Goal: Communication & Community: Answer question/provide support

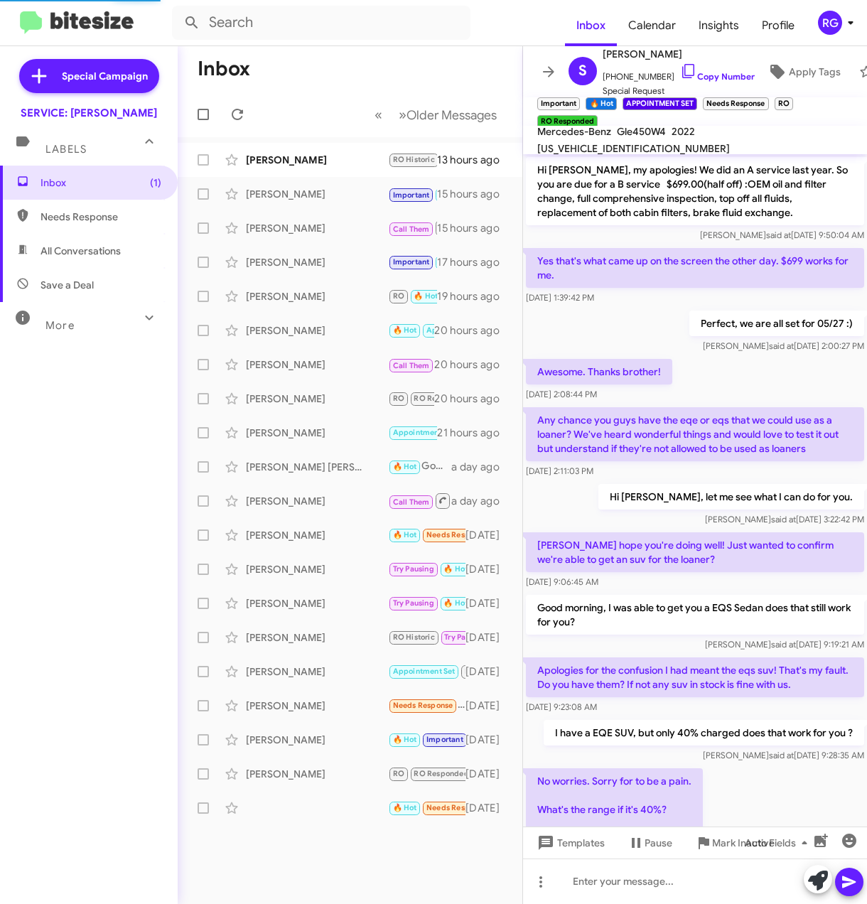
scroll to position [521, 0]
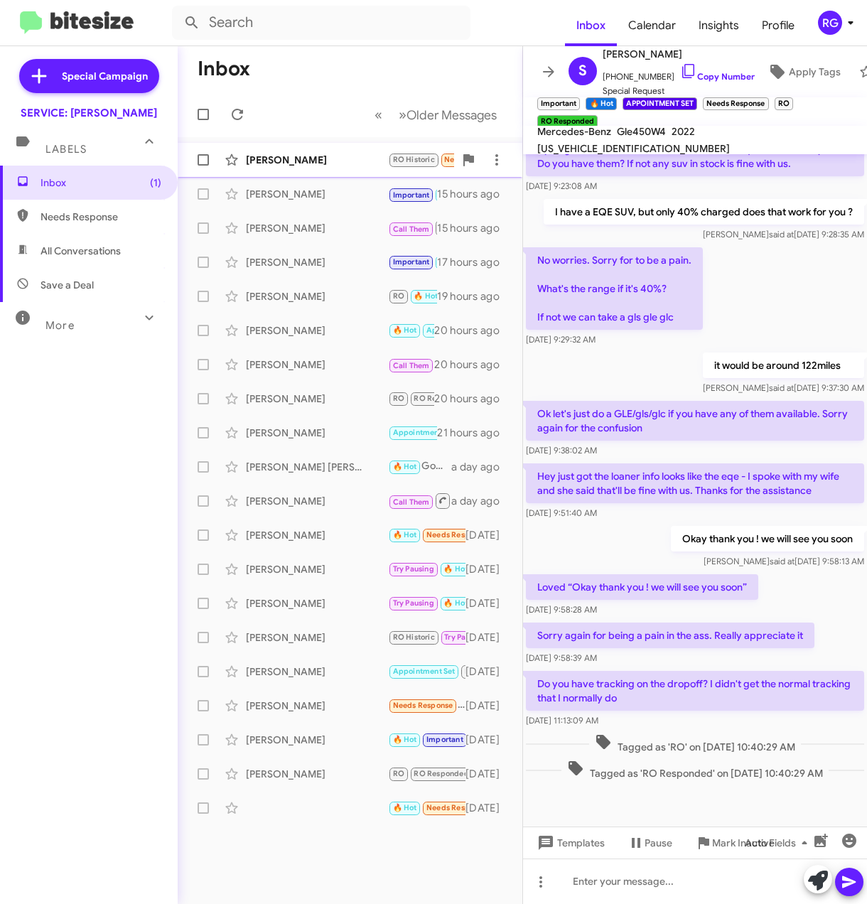
click at [294, 166] on div "[PERSON_NAME]" at bounding box center [317, 160] width 142 height 14
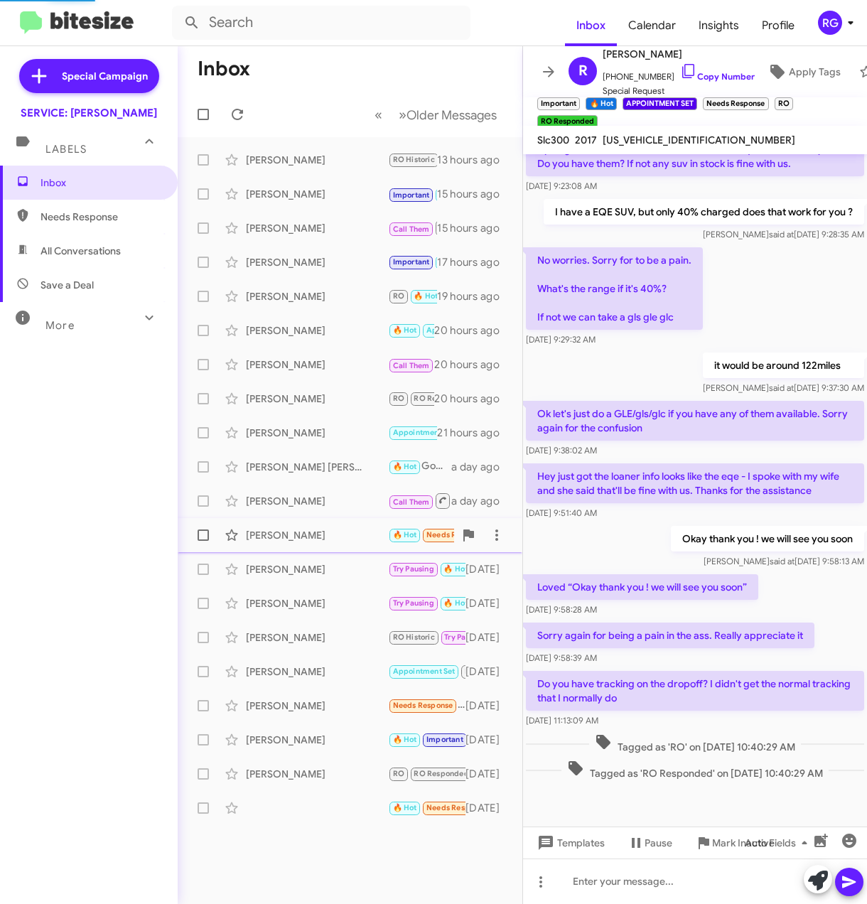
scroll to position [1610, 0]
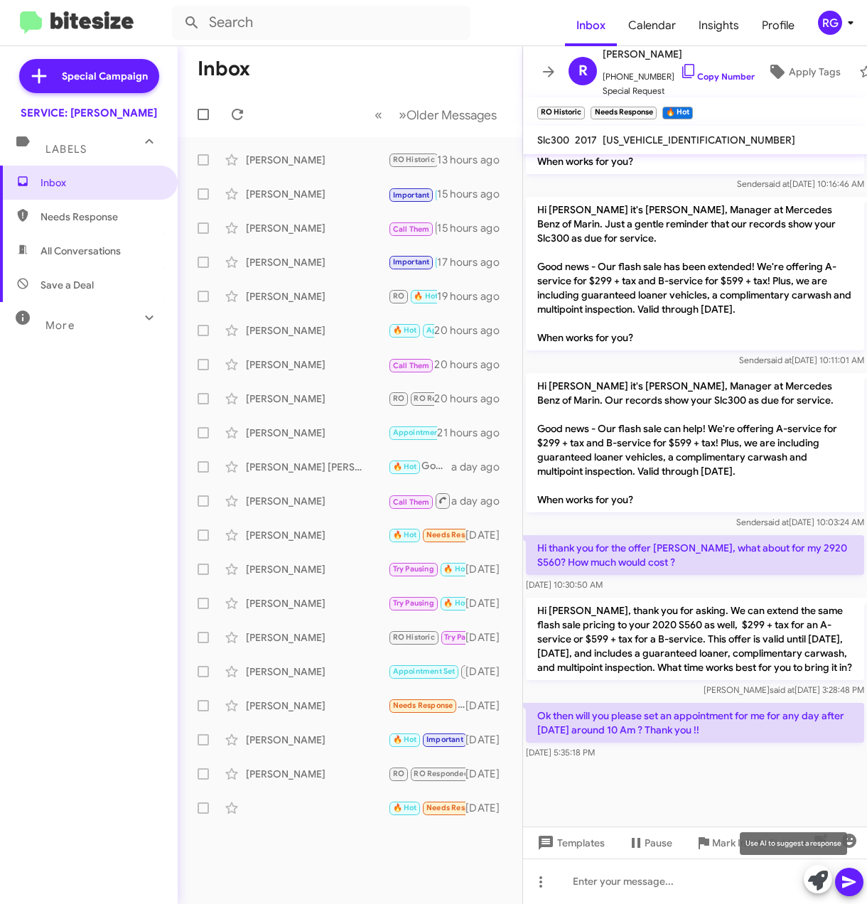
click at [823, 881] on icon at bounding box center [818, 881] width 20 height 20
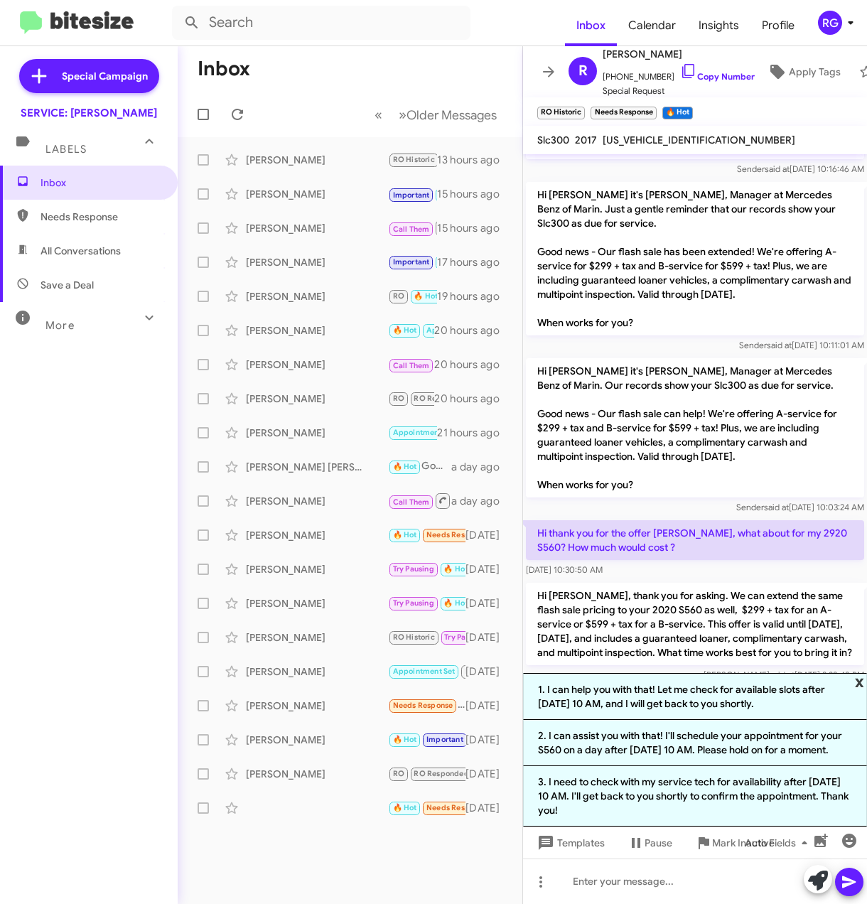
click at [862, 673] on span "x" at bounding box center [859, 681] width 9 height 17
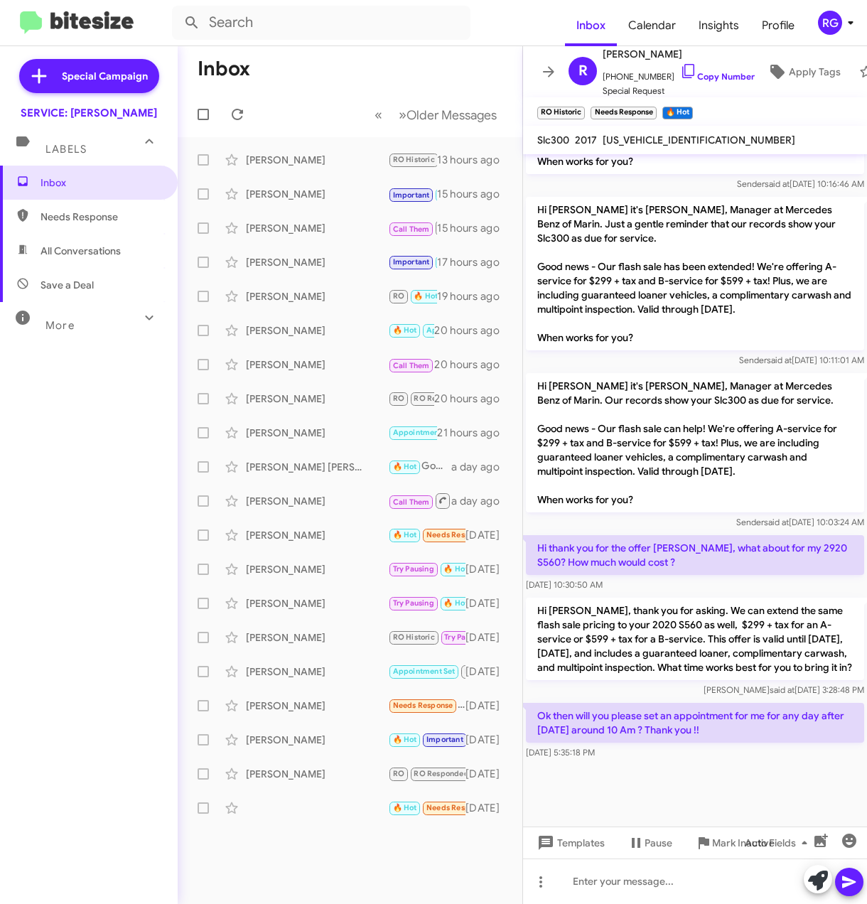
drag, startPoint x: 766, startPoint y: 734, endPoint x: 525, endPoint y: 584, distance: 284.2
copy div "Hi [PERSON_NAME], thank you for asking. We can extend the same flash sale prici…"
click at [691, 598] on p "Hi [PERSON_NAME], thank you for asking. We can extend the same flash sale prici…" at bounding box center [695, 639] width 338 height 82
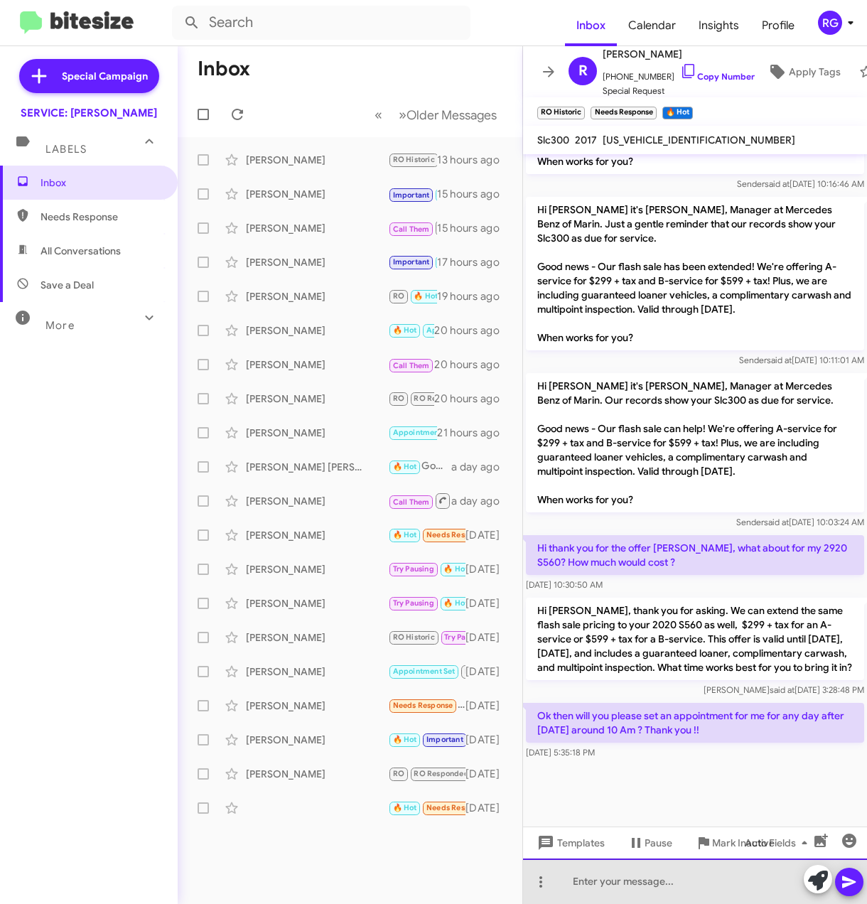
click at [643, 883] on div at bounding box center [695, 881] width 344 height 45
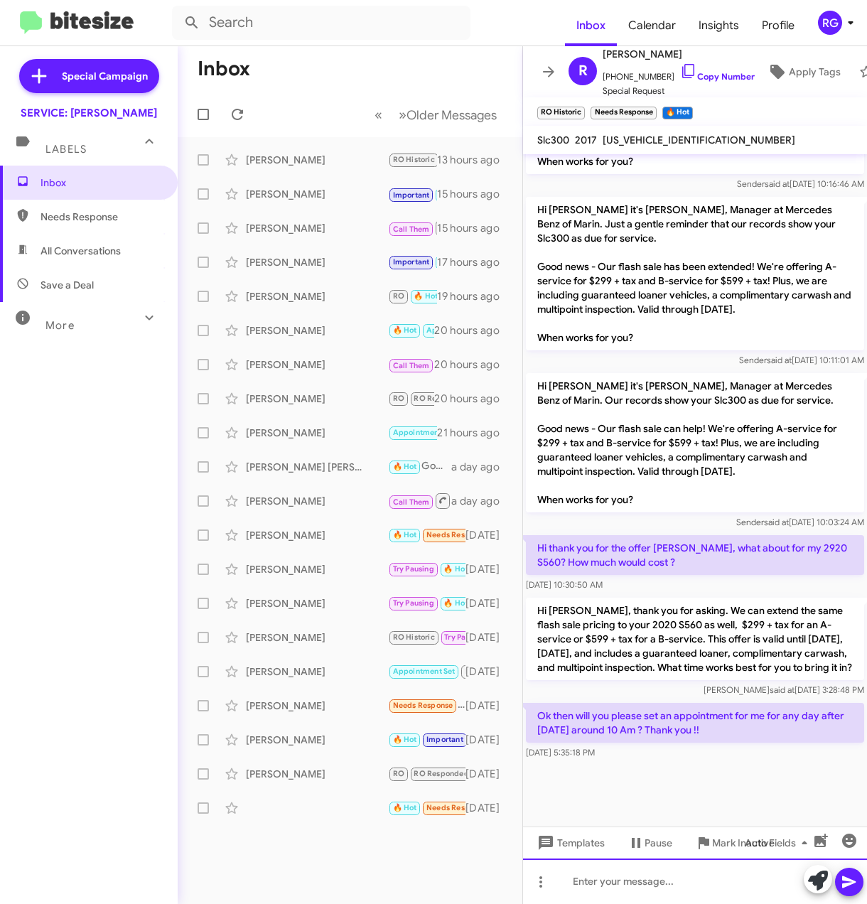
paste div
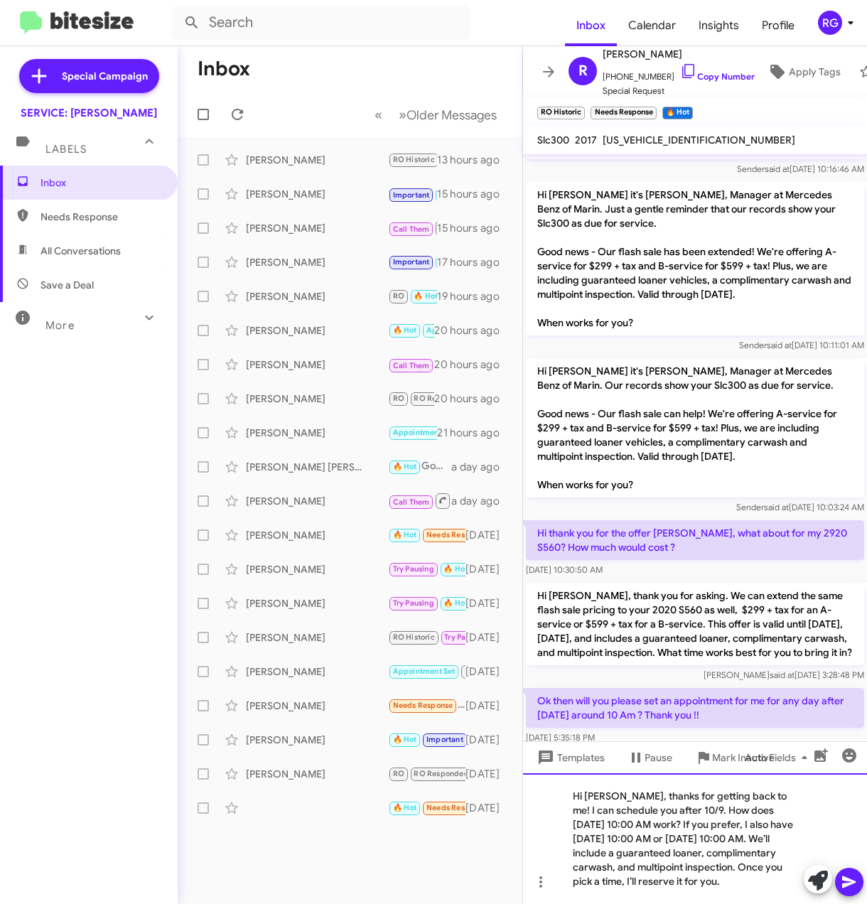
scroll to position [1696, 0]
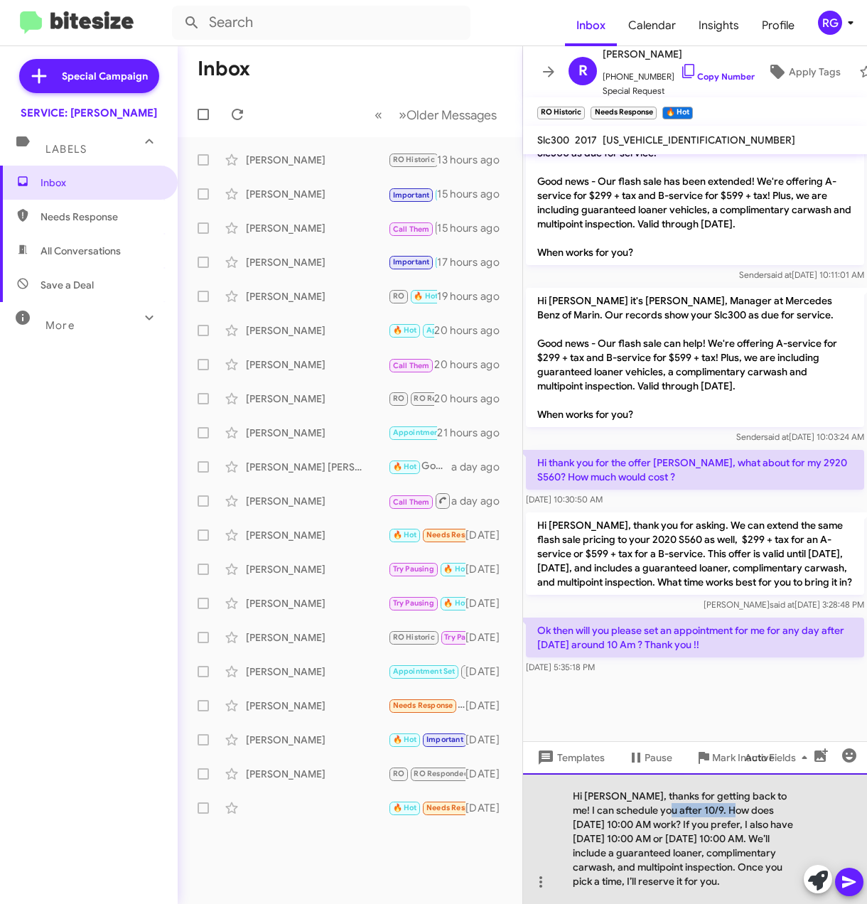
drag, startPoint x: 734, startPoint y: 809, endPoint x: 660, endPoint y: 806, distance: 74.0
click at [660, 806] on div "Hi [PERSON_NAME], thanks for getting back to me! I can schedule you after 10/9.…" at bounding box center [695, 838] width 344 height 131
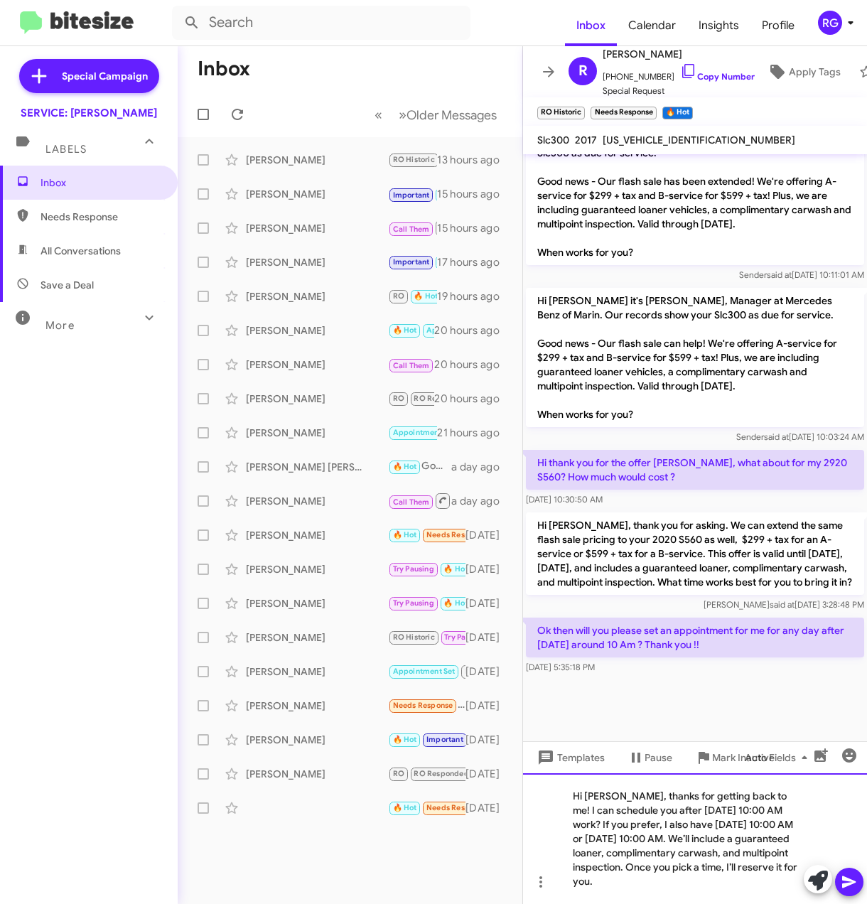
drag, startPoint x: 626, startPoint y: 889, endPoint x: 550, endPoint y: 775, distance: 136.8
click at [550, 775] on div "Hi [PERSON_NAME], thanks for getting back to me! I can schedule you after [DATE…" at bounding box center [695, 838] width 344 height 131
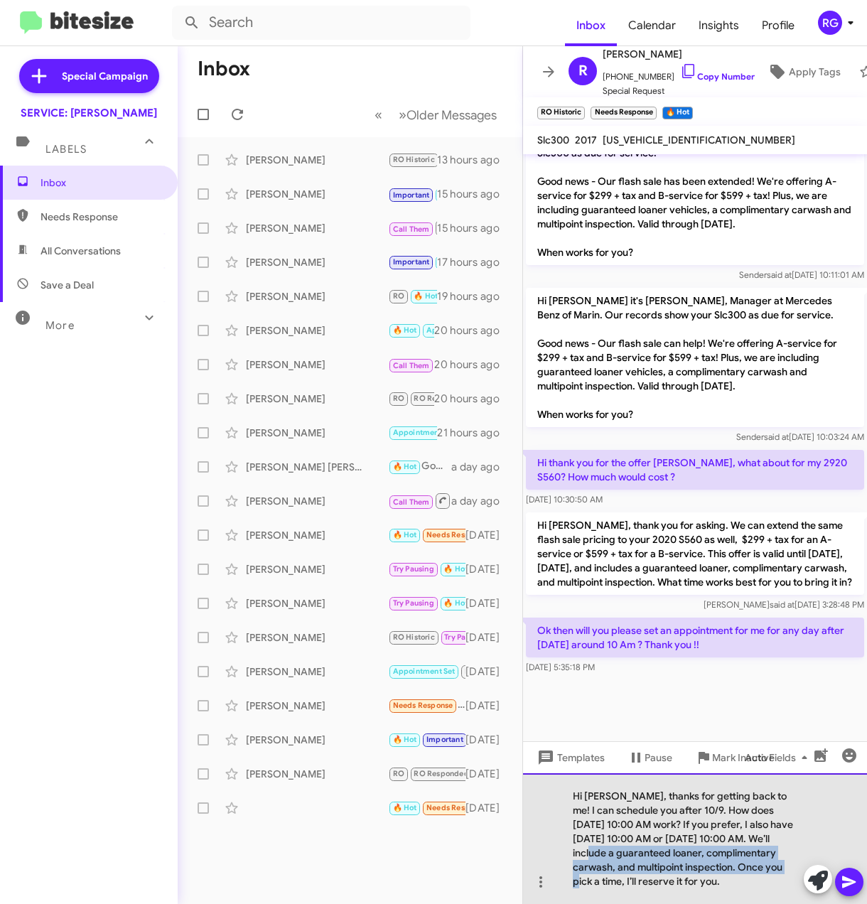
drag, startPoint x: 780, startPoint y: 834, endPoint x: 739, endPoint y: 866, distance: 51.7
click at [739, 866] on div "Hi [PERSON_NAME], thanks for getting back to me! I can schedule you after 10/9.…" at bounding box center [695, 838] width 344 height 131
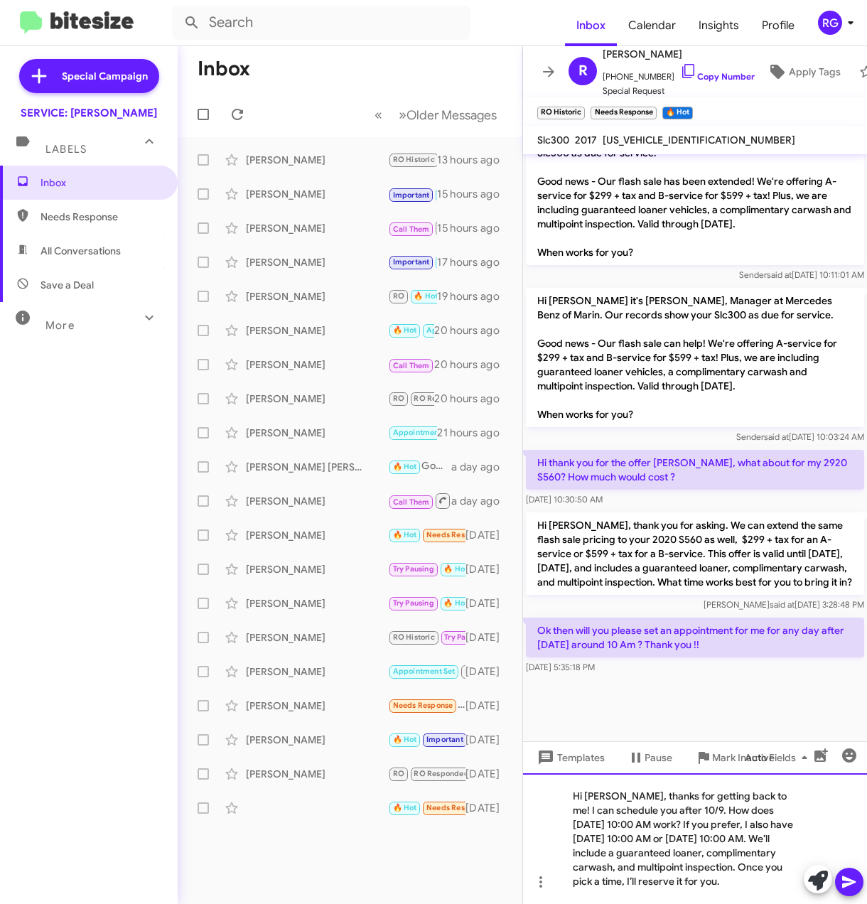
scroll to position [1668, 0]
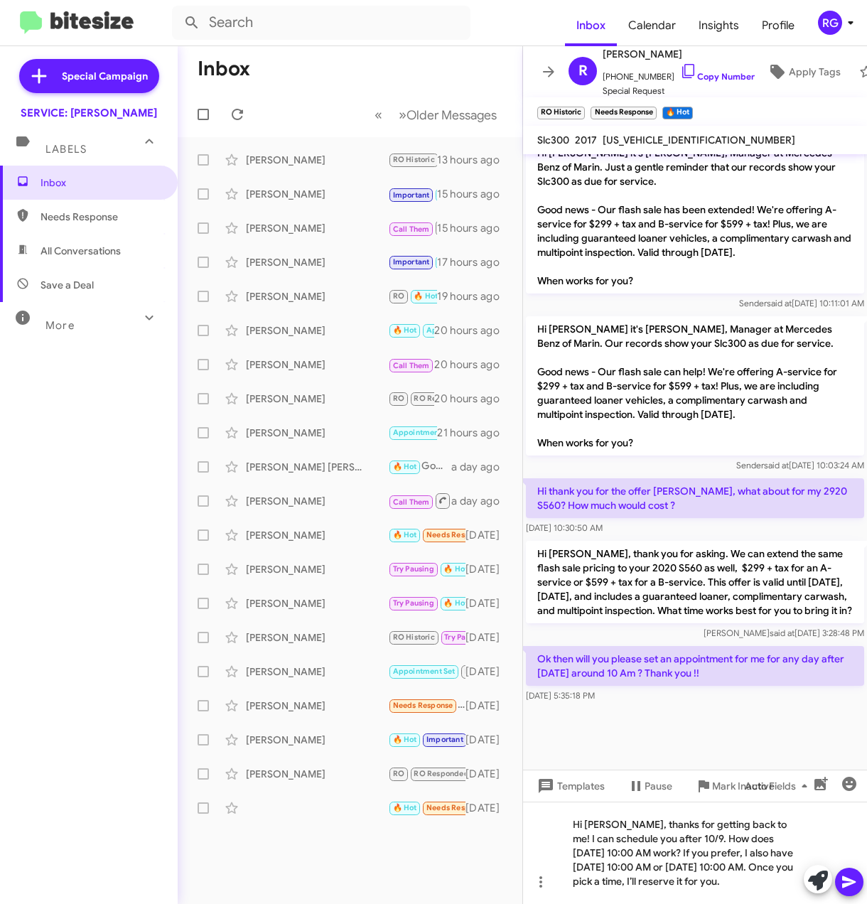
click at [860, 881] on button at bounding box center [849, 882] width 28 height 28
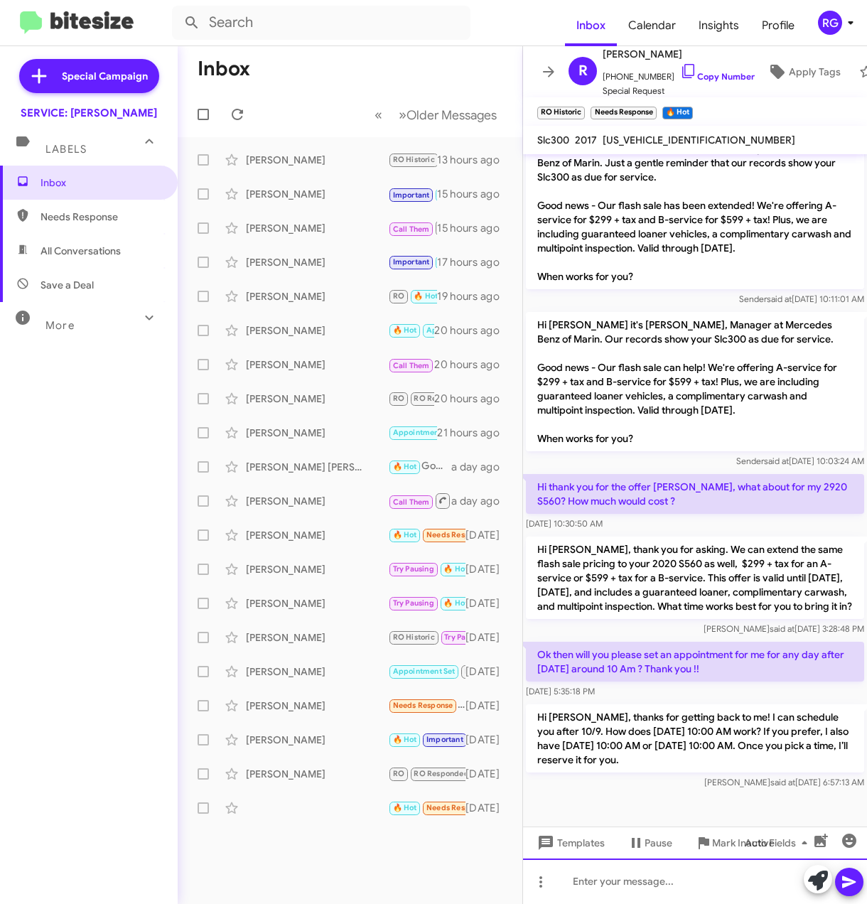
scroll to position [1705, 0]
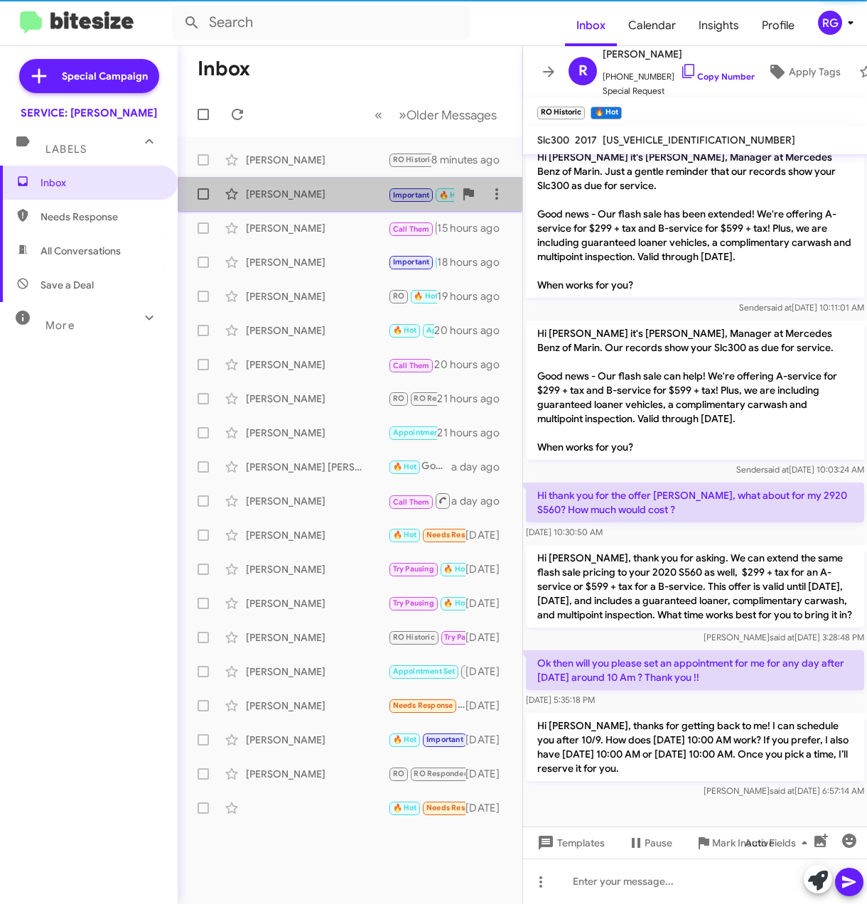
click at [364, 205] on div "[PERSON_NAME] Important 🔥 Hot Call Them RO RO Responded Needs Response CALLED A…" at bounding box center [350, 194] width 322 height 28
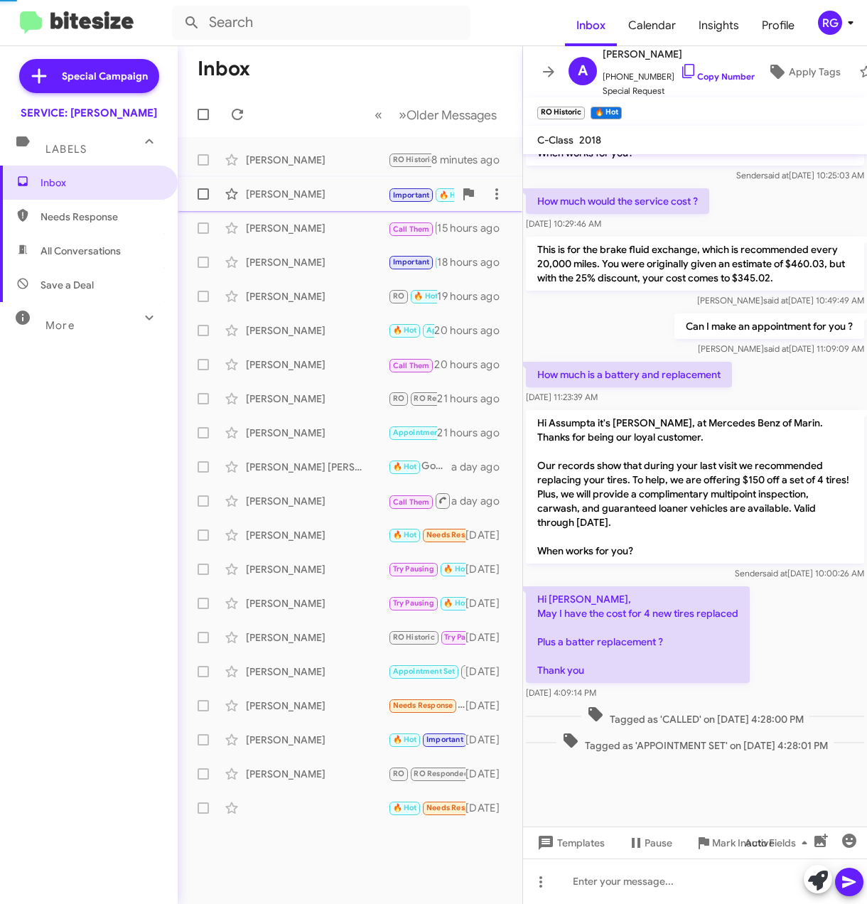
scroll to position [740, 0]
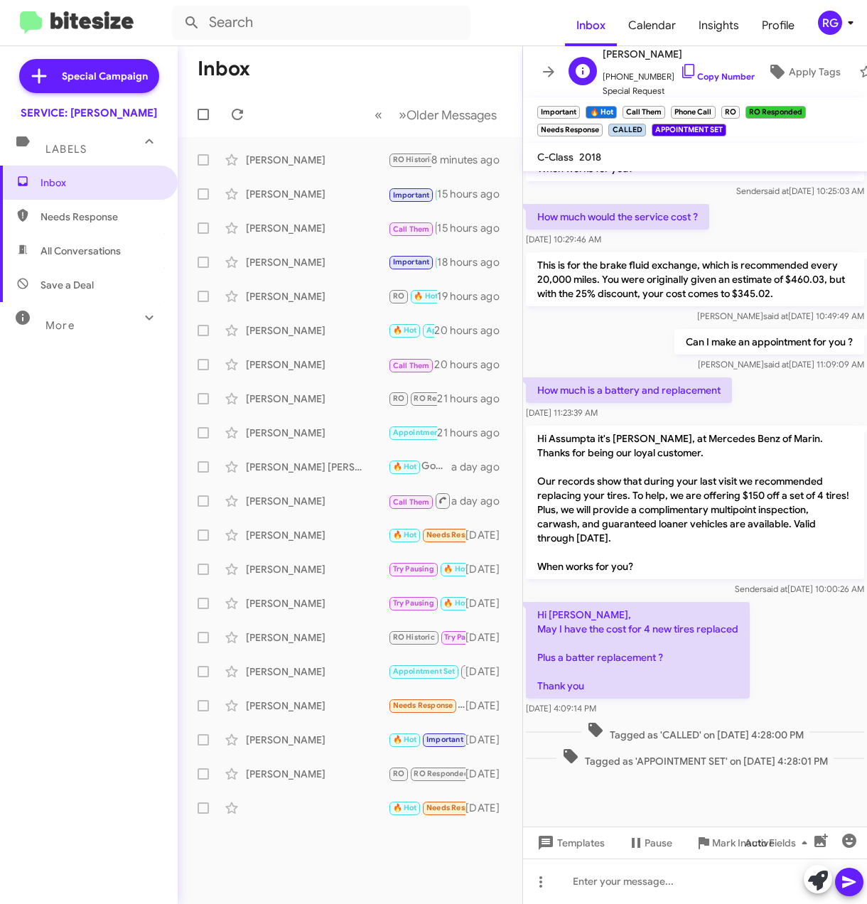
click at [687, 63] on span "[PHONE_NUMBER] Copy Number" at bounding box center [679, 73] width 152 height 21
drag, startPoint x: 680, startPoint y: 58, endPoint x: 675, endPoint y: 65, distance: 8.9
click at [680, 63] on icon at bounding box center [688, 71] width 17 height 17
click at [680, 65] on icon at bounding box center [688, 71] width 17 height 17
click at [285, 231] on div "[PERSON_NAME]" at bounding box center [317, 228] width 142 height 14
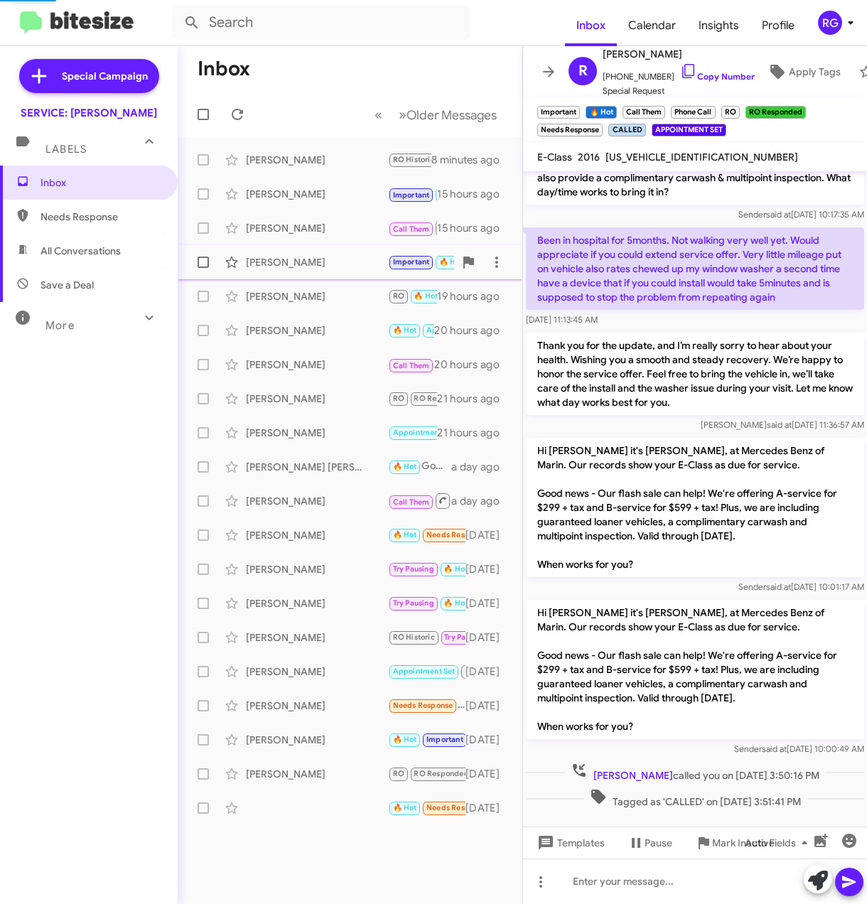
scroll to position [2042, 0]
